Goal: Browse casually

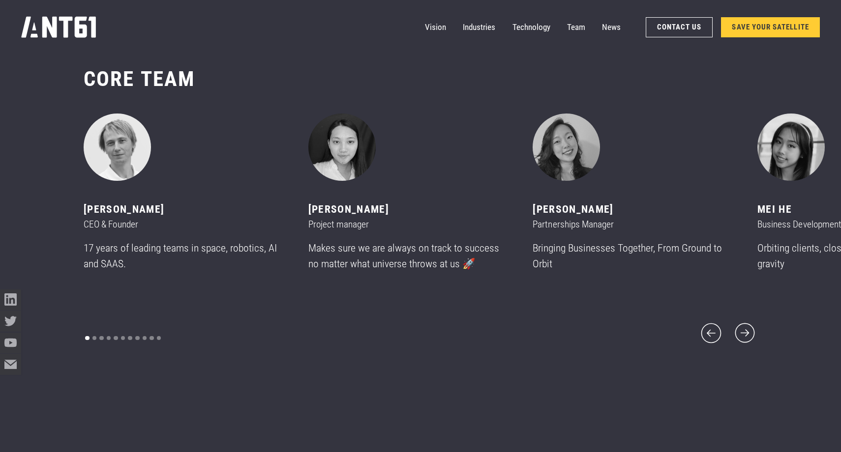
scroll to position [5457, 0]
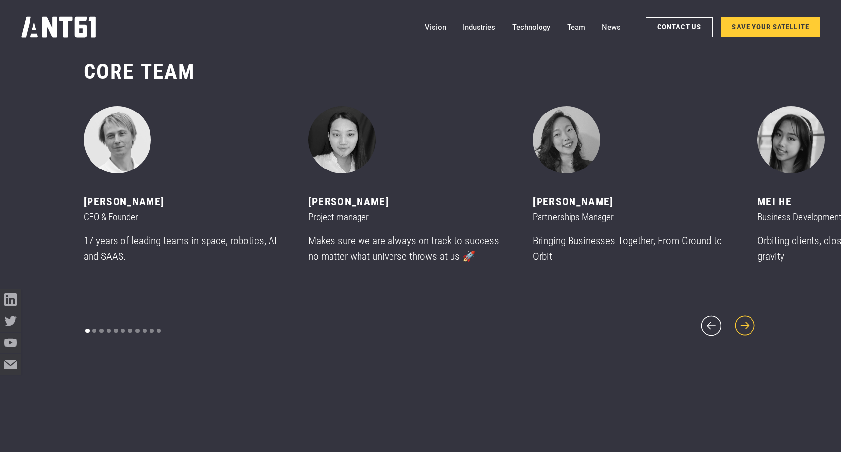
click at [750, 319] on icon "next slide" at bounding box center [744, 325] width 25 height 25
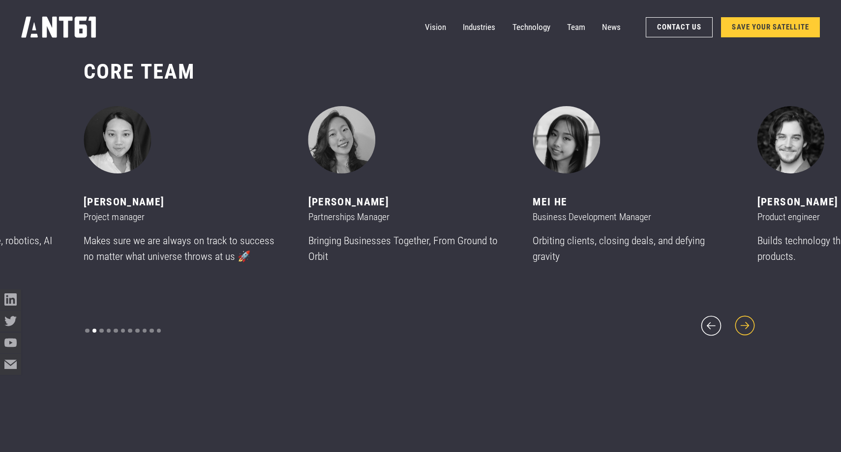
click at [750, 319] on icon "next slide" at bounding box center [744, 325] width 25 height 25
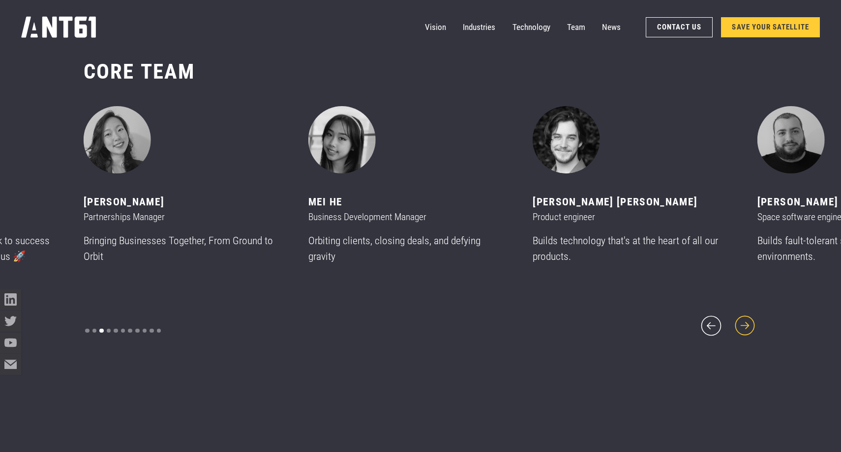
click at [750, 319] on icon "next slide" at bounding box center [744, 325] width 25 height 25
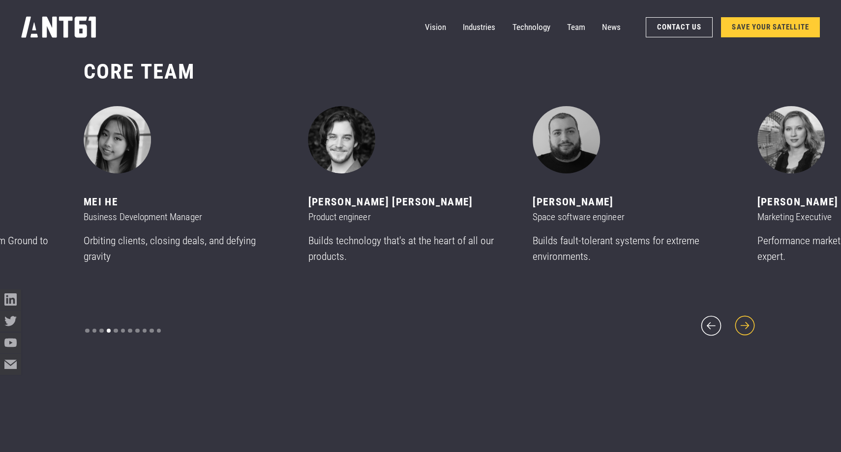
click at [750, 319] on icon "next slide" at bounding box center [744, 325] width 25 height 25
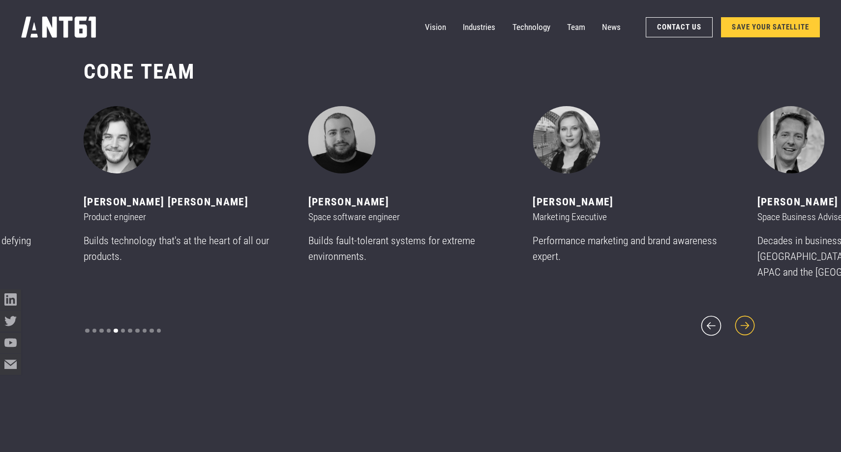
click at [750, 319] on icon "next slide" at bounding box center [744, 325] width 25 height 25
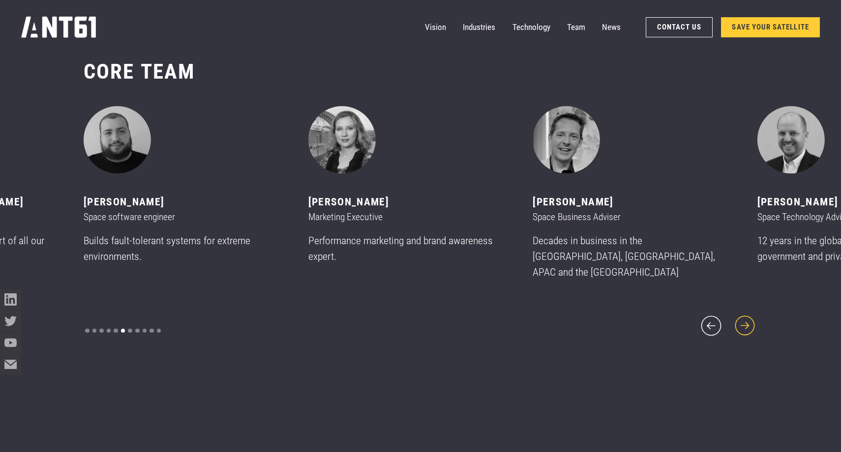
click at [750, 319] on icon "next slide" at bounding box center [744, 325] width 25 height 25
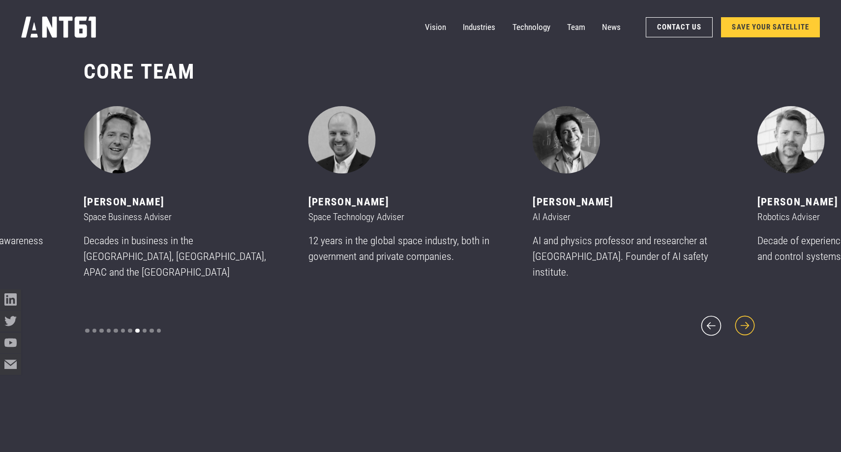
click at [750, 319] on icon "next slide" at bounding box center [744, 325] width 25 height 25
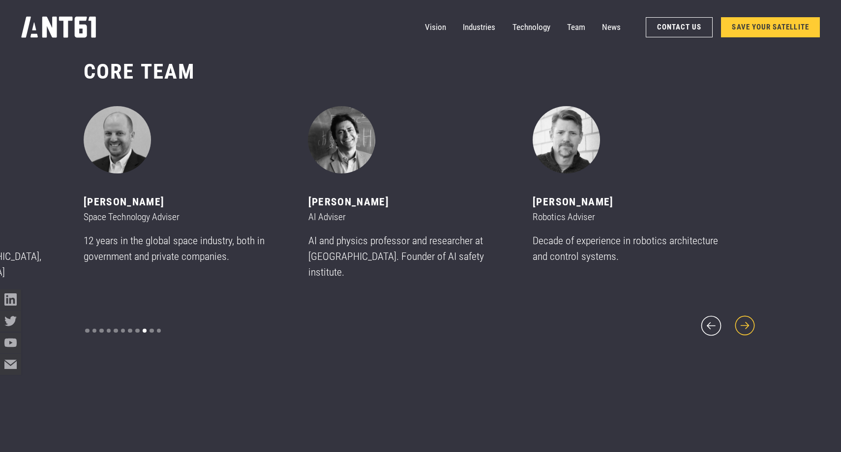
click at [750, 319] on icon "next slide" at bounding box center [744, 325] width 25 height 25
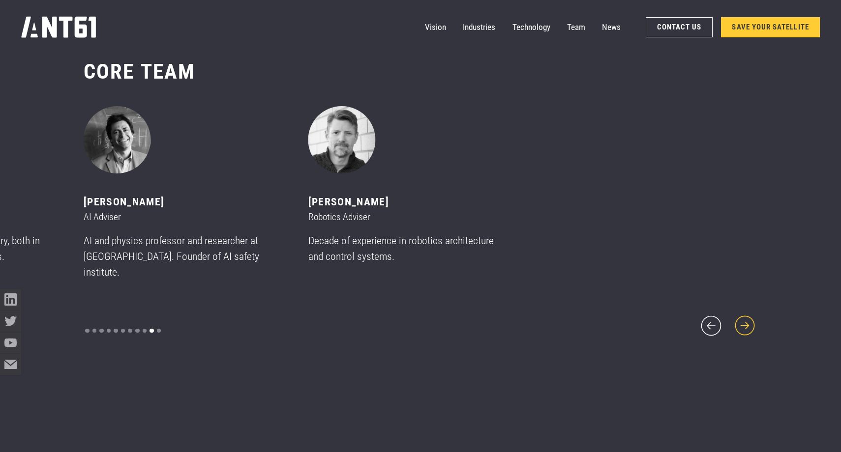
click at [750, 319] on icon "next slide" at bounding box center [744, 325] width 25 height 25
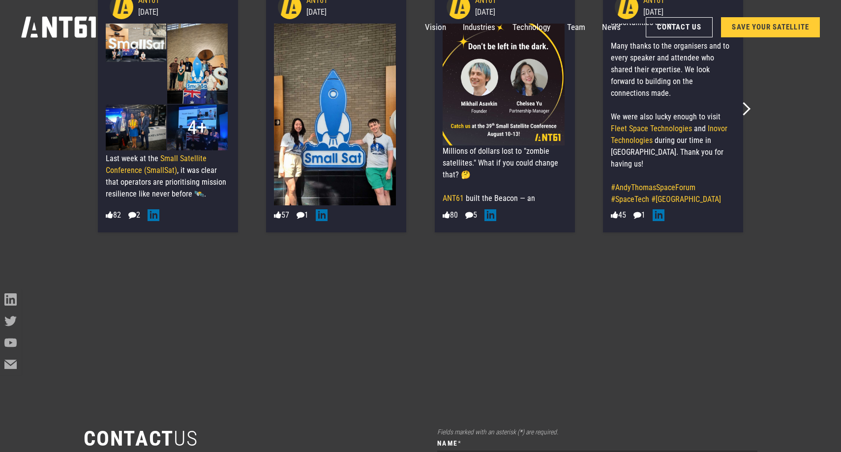
scroll to position [6301, 0]
